Goal: Navigation & Orientation: Find specific page/section

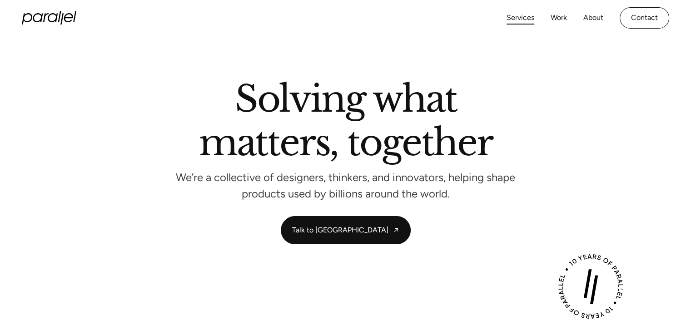
click at [517, 15] on link "Services" at bounding box center [520, 17] width 28 height 13
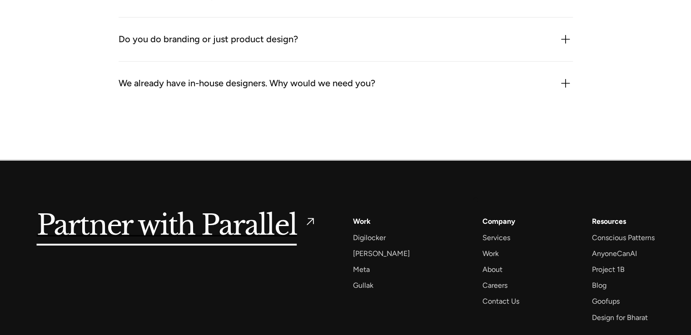
scroll to position [2897, 0]
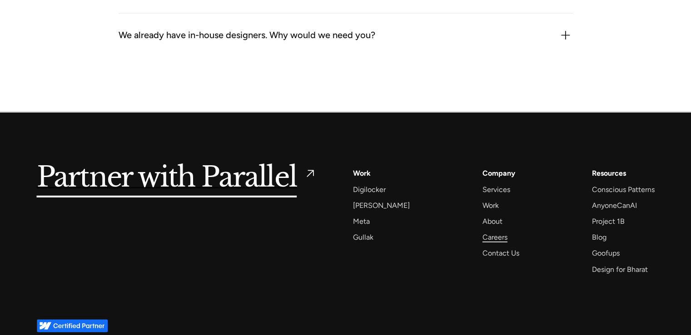
click at [482, 238] on div "Careers" at bounding box center [494, 237] width 25 height 12
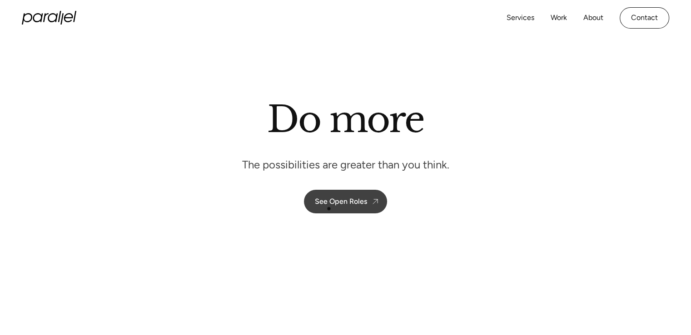
click at [327, 208] on link "See Open Roles" at bounding box center [345, 202] width 83 height 24
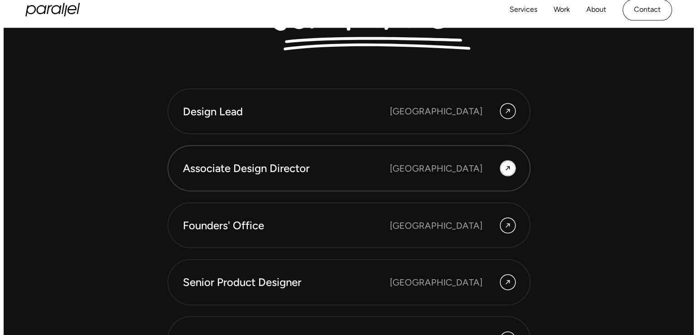
scroll to position [2451, 0]
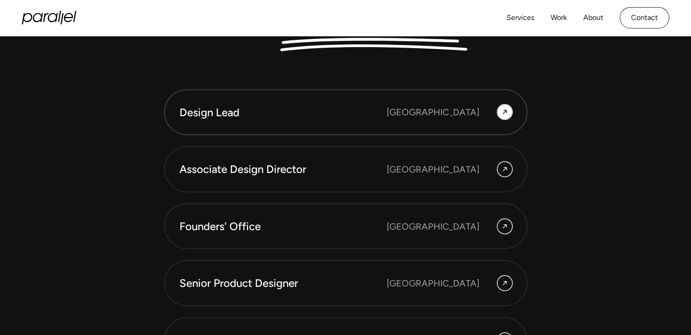
click at [449, 117] on div "Bangalore" at bounding box center [432, 112] width 93 height 14
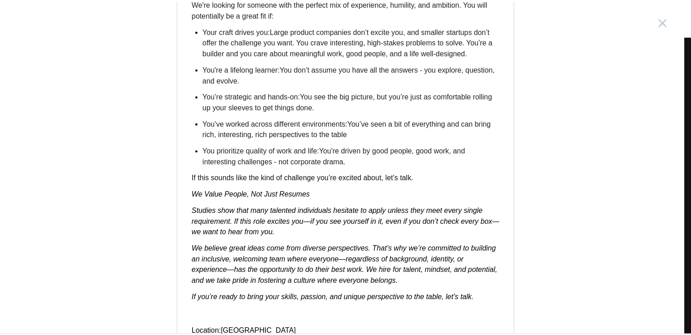
scroll to position [1456, 0]
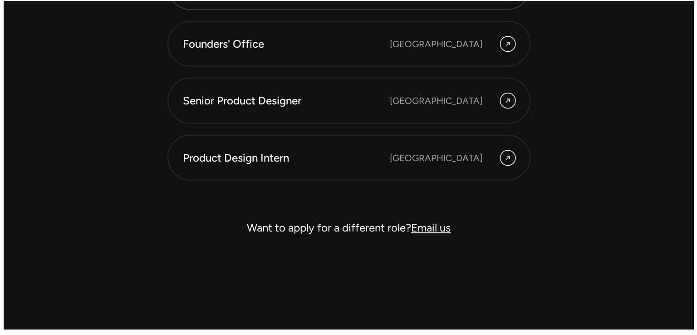
scroll to position [2637, 0]
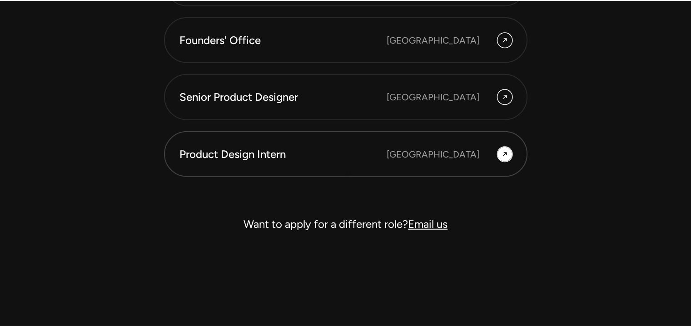
click at [348, 173] on link "Product Design Intern Bangalore" at bounding box center [345, 154] width 363 height 46
click at [296, 99] on div "Senior Product Designer" at bounding box center [282, 96] width 207 height 15
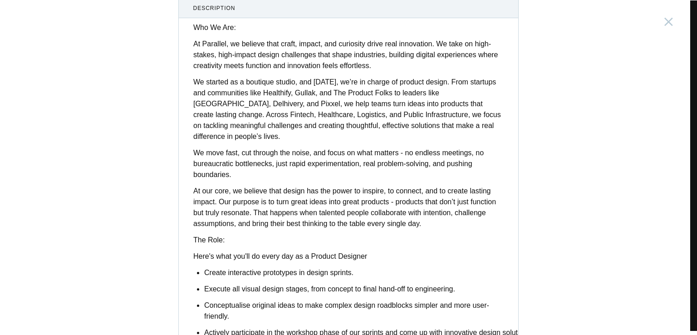
scroll to position [102, 0]
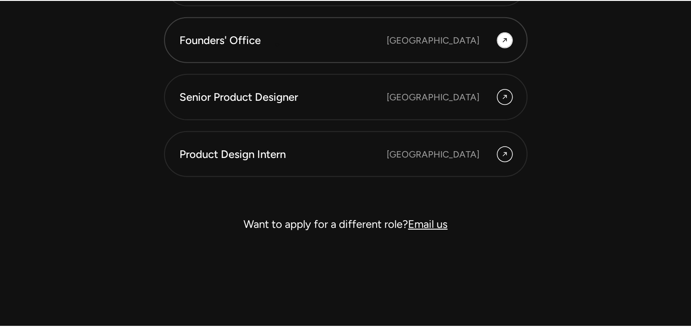
click at [277, 44] on div "Founders' Office" at bounding box center [282, 40] width 207 height 15
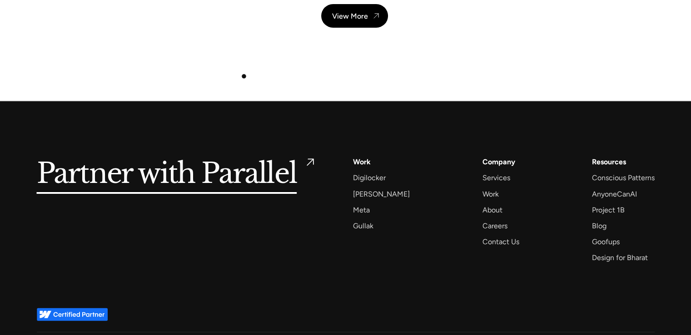
scroll to position [3302, 0]
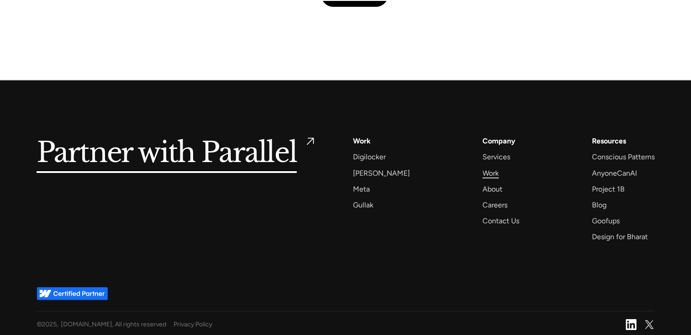
click at [483, 169] on div "Work" at bounding box center [490, 173] width 16 height 12
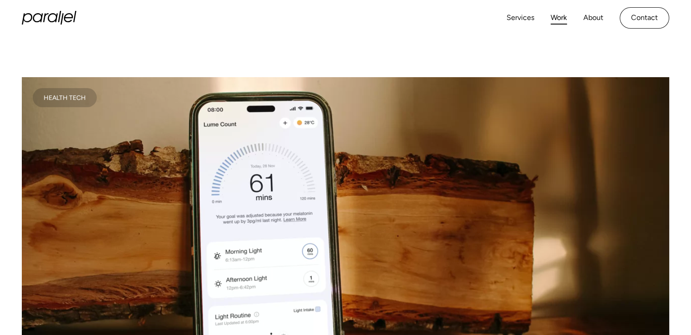
scroll to position [281, 0]
